Goal: Transaction & Acquisition: Purchase product/service

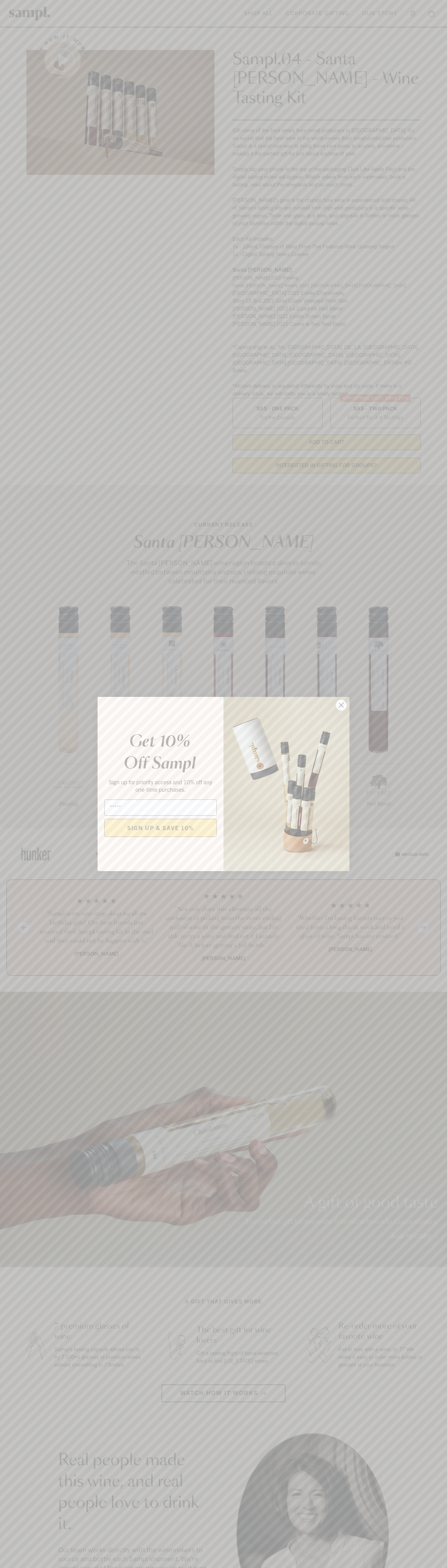
click at [341, 705] on icon "Close dialog" at bounding box center [341, 705] width 4 height 4
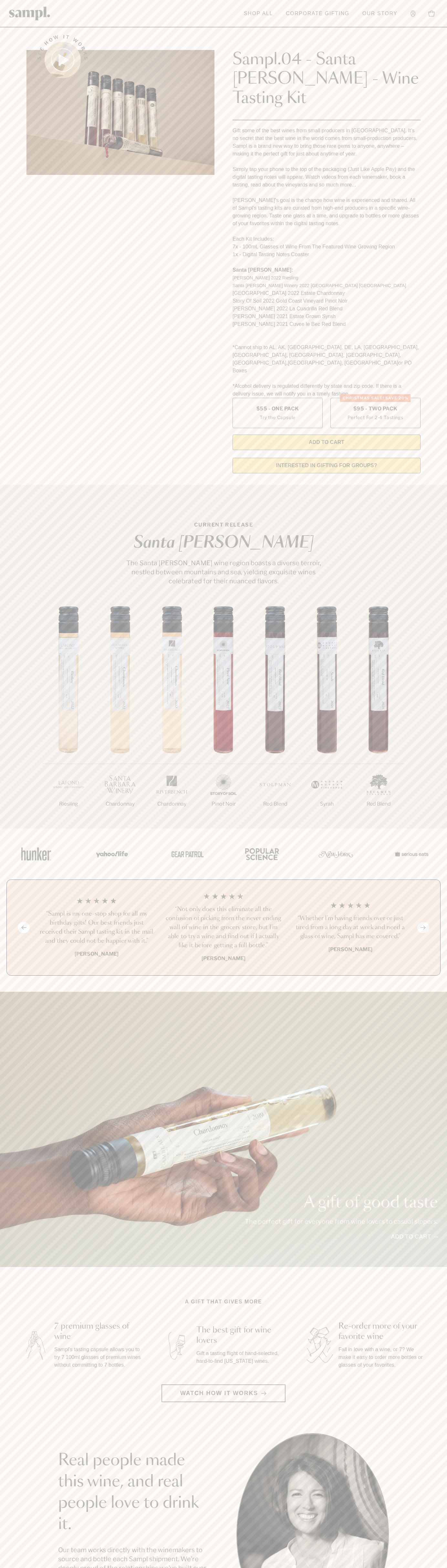
click at [382, 32] on div "Sampl.04 - Santa [PERSON_NAME] - Wine Tasting Kit Gift some of the best wines f…" at bounding box center [326, 237] width 188 height 424
click at [442, 74] on section "See how it works Sampl.04 - Santa [PERSON_NAME] - Wine Tasting Kit Gift some of…" at bounding box center [224, 252] width 447 height 453
click at [298, 1567] on html "Skip to main content Toggle navigation menu Shop All Corporate Gifting Our Stor…" at bounding box center [224, 1304] width 447 height 2608
click at [2, 1349] on section "A gift that gives more 7 premium glasses of wine Sampl's tasting capsule allows…" at bounding box center [224, 1349] width 447 height 104
click at [375, 398] on label "Christmas SALE! Save 20% $95 - Two Pack Perfect For 2-4 Tastings" at bounding box center [375, 413] width 90 height 30
